Goal: Transaction & Acquisition: Purchase product/service

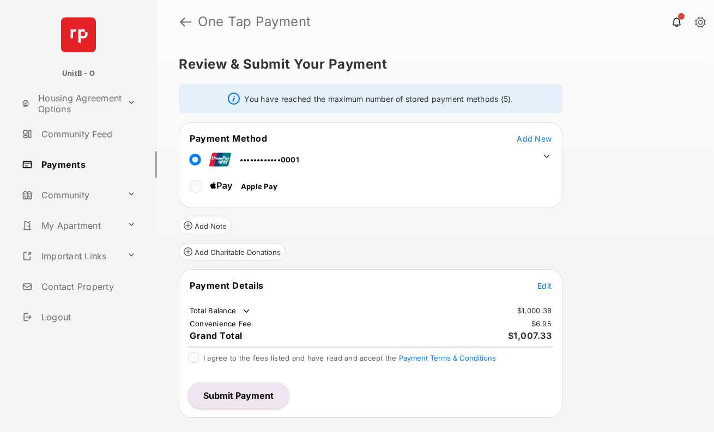
click at [542, 286] on span "Edit" at bounding box center [544, 285] width 14 height 9
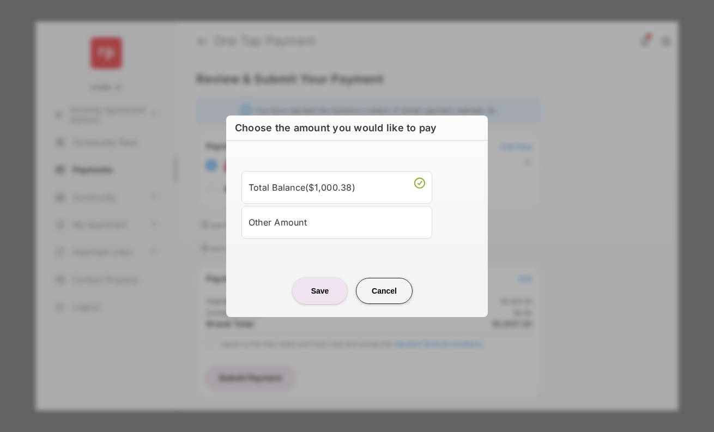
click at [338, 228] on div "Other Amount" at bounding box center [336, 222] width 177 height 19
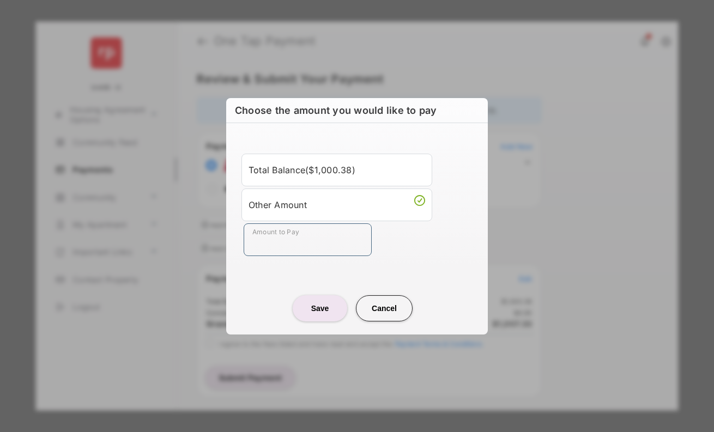
click at [287, 245] on input "Amount to Pay" at bounding box center [308, 239] width 128 height 33
type input "****"
click at [324, 312] on button "Save" at bounding box center [320, 308] width 54 height 26
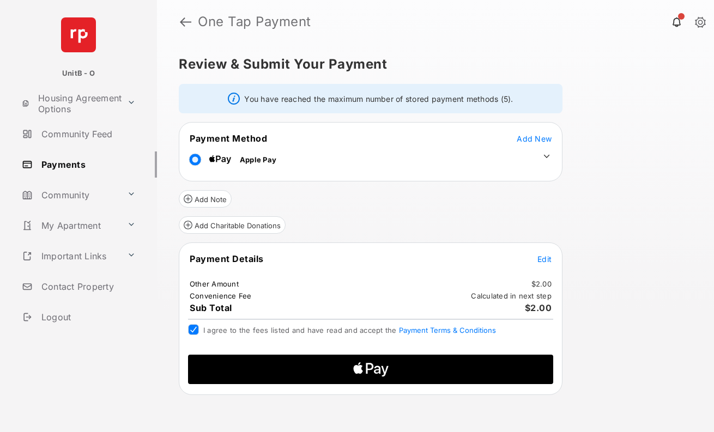
click at [370, 372] on icon "Apple Logo" at bounding box center [371, 369] width 174 height 29
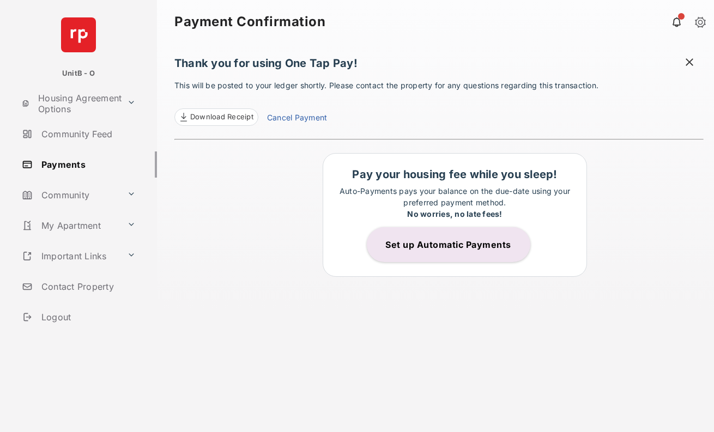
click at [71, 166] on link "Payments" at bounding box center [87, 164] width 140 height 26
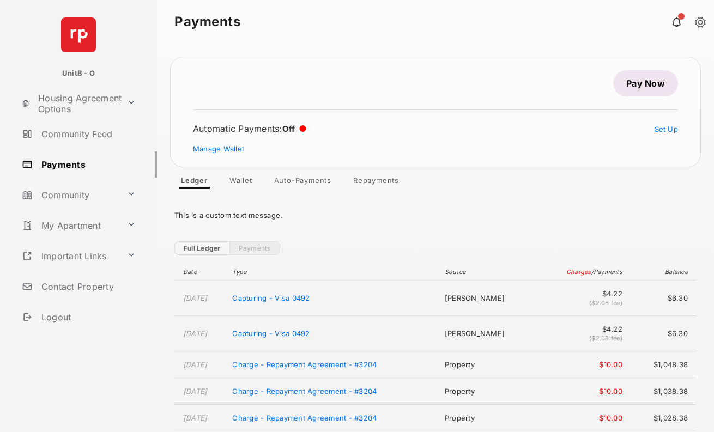
click at [642, 88] on link "Pay Now" at bounding box center [645, 83] width 65 height 26
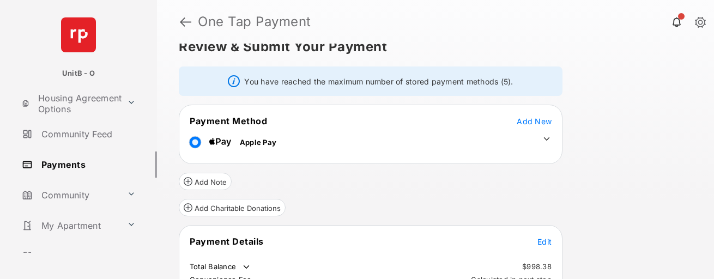
scroll to position [119, 0]
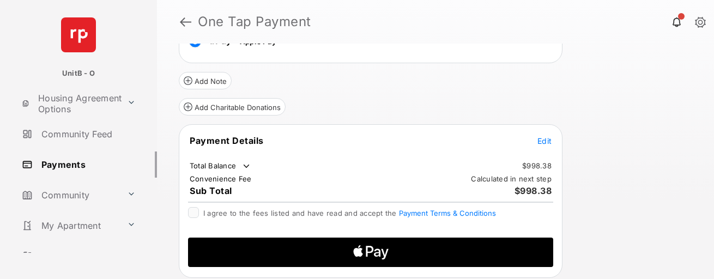
click at [548, 143] on span "Edit" at bounding box center [544, 140] width 14 height 9
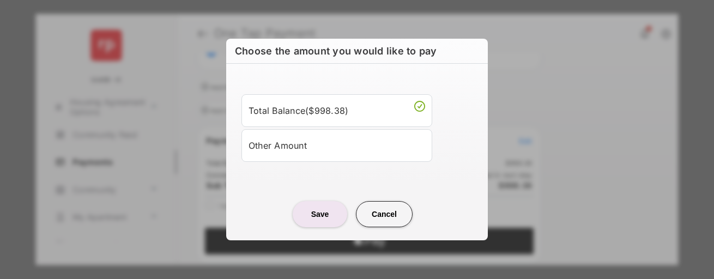
click at [306, 154] on div "Other Amount" at bounding box center [336, 145] width 177 height 19
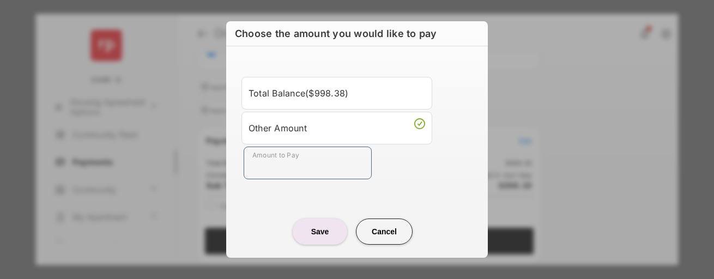
click at [287, 166] on input "Amount to Pay" at bounding box center [308, 163] width 128 height 33
type input "****"
click at [321, 229] on button "Save" at bounding box center [320, 232] width 54 height 26
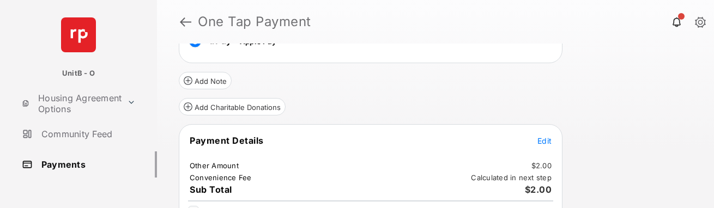
scroll to position [189, 0]
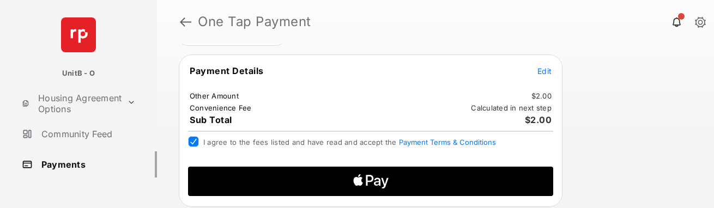
click at [422, 178] on icon "Apple Logo" at bounding box center [371, 181] width 174 height 29
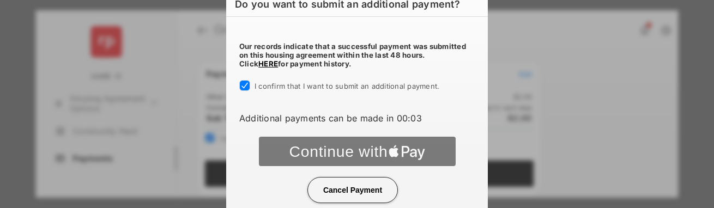
click at [338, 151] on div at bounding box center [356, 153] width 235 height 32
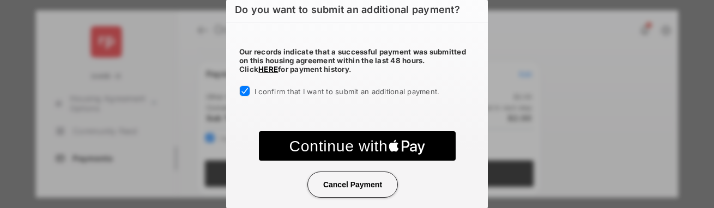
click at [342, 150] on text "Continue with" at bounding box center [338, 145] width 99 height 17
